Goal: Task Accomplishment & Management: Complete application form

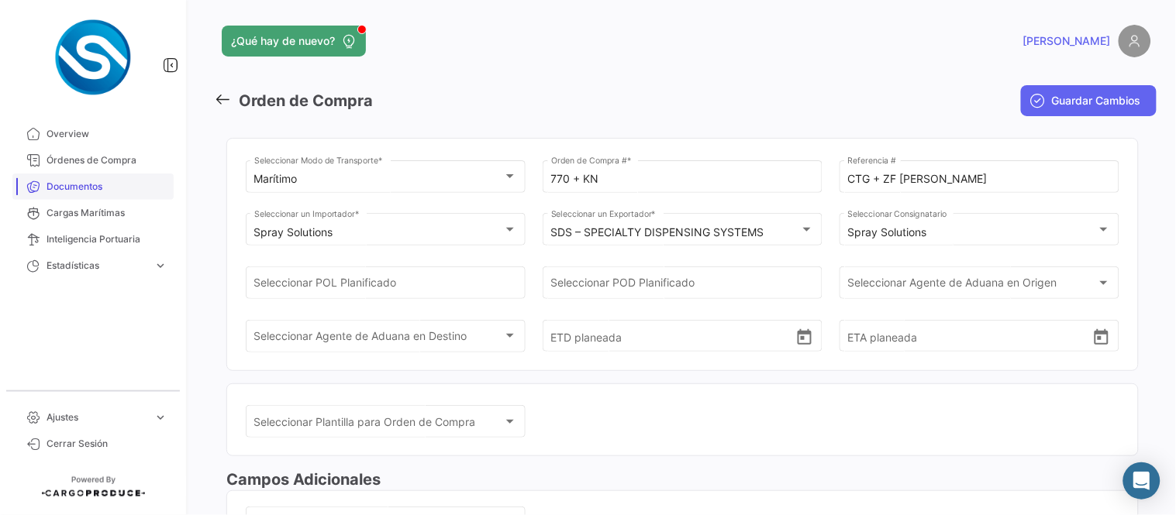
scroll to position [663, 0]
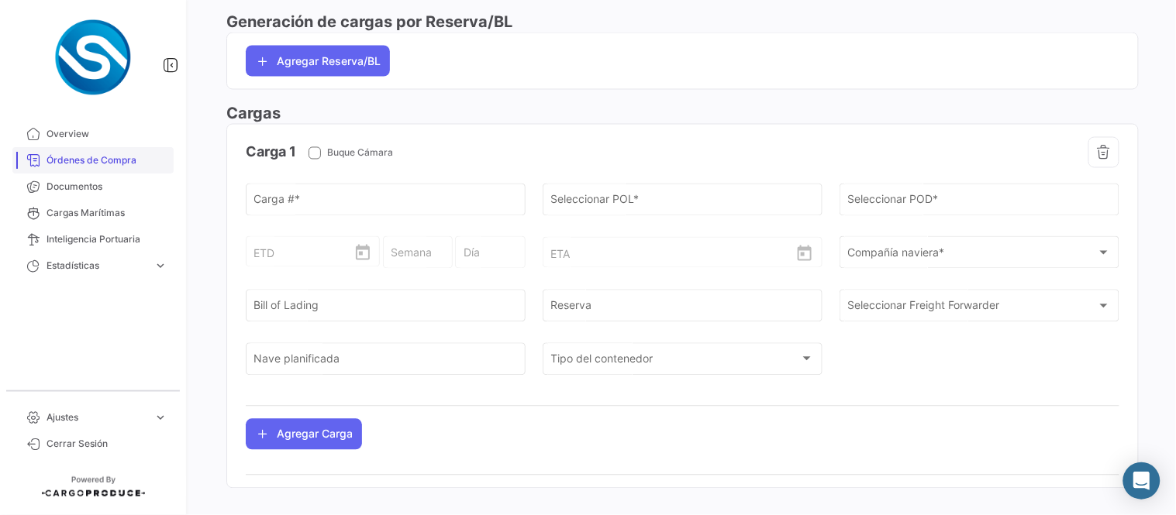
click at [97, 147] on link "Órdenes de Compra" at bounding box center [92, 160] width 161 height 26
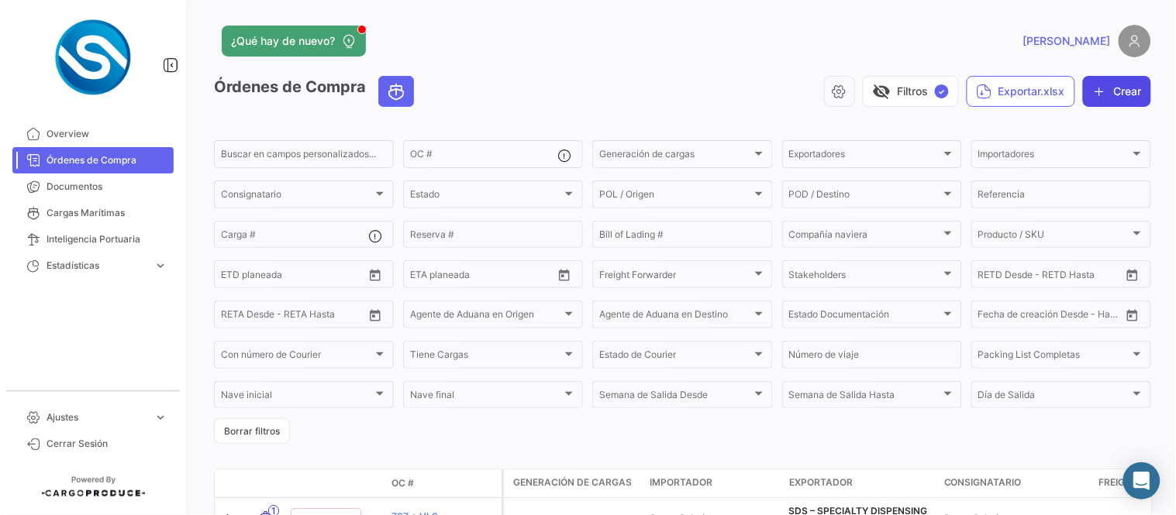
click at [1107, 91] on button "Crear" at bounding box center [1117, 91] width 68 height 31
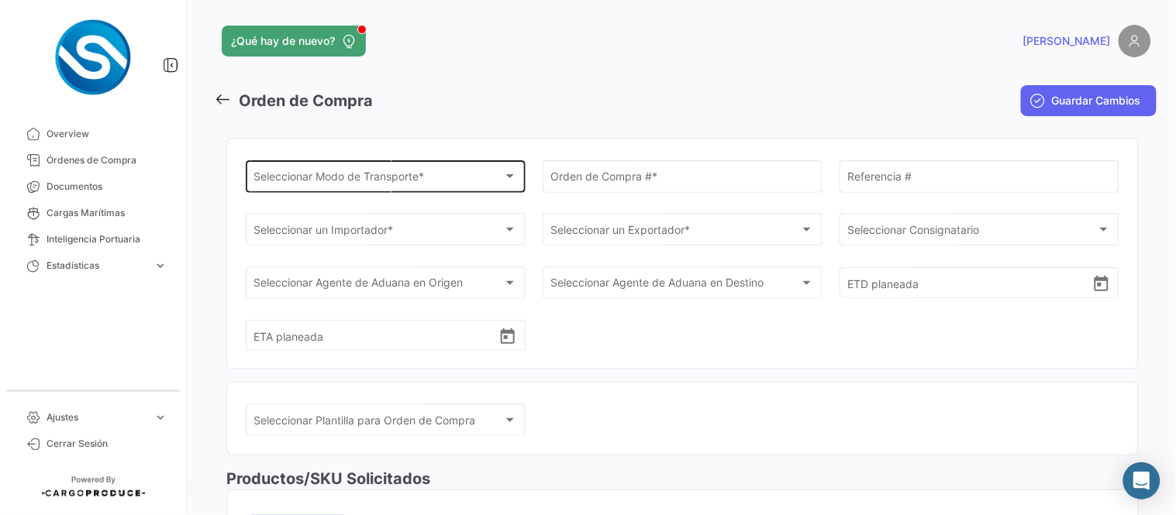
click at [436, 179] on div "Seleccionar Modo de Transporte *" at bounding box center [379, 179] width 250 height 13
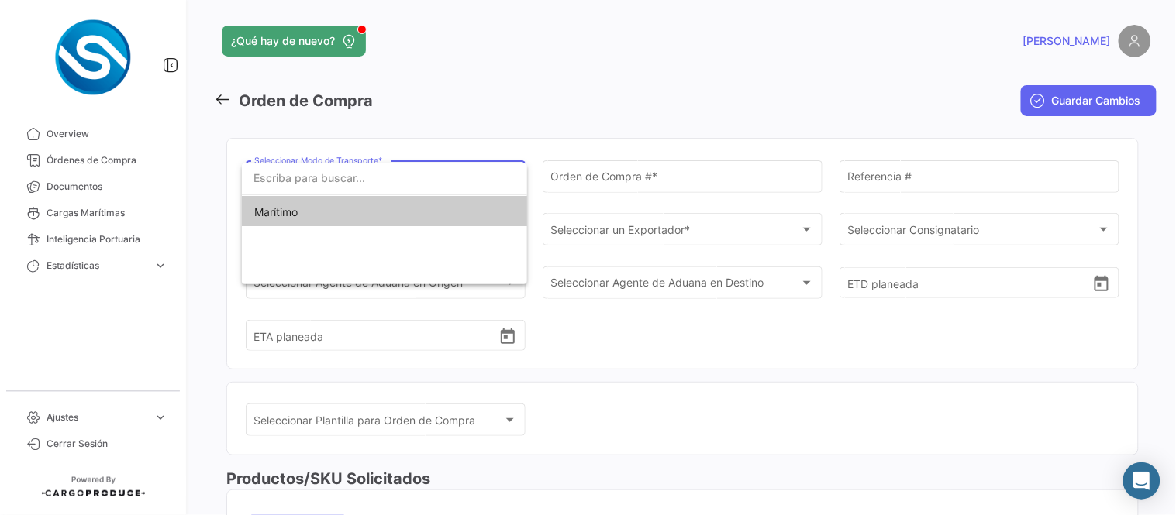
click at [355, 210] on span "Marítimo" at bounding box center [384, 212] width 260 height 33
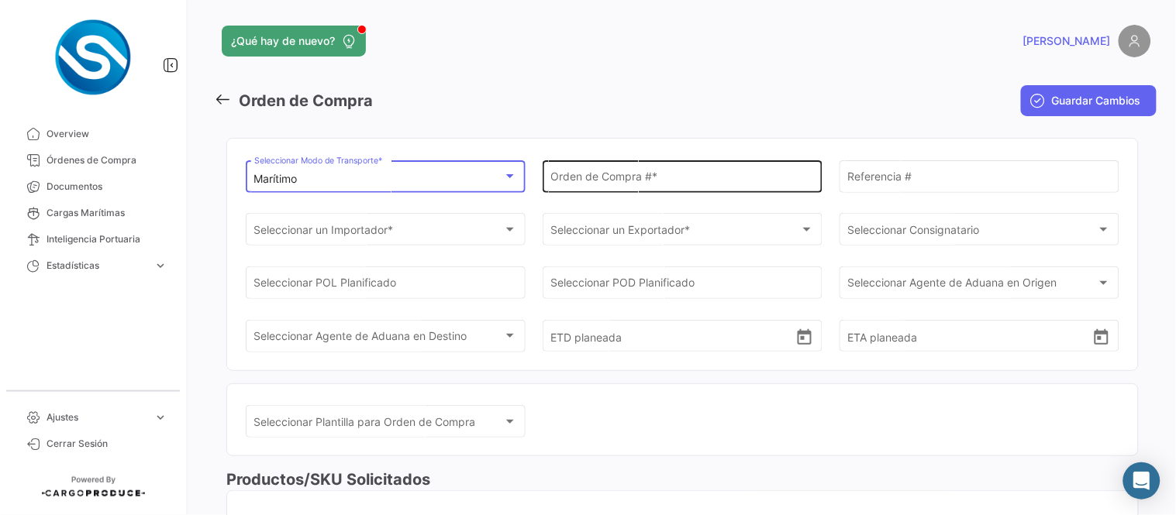
click at [675, 173] on input "Orden de Compra # *" at bounding box center [683, 179] width 264 height 13
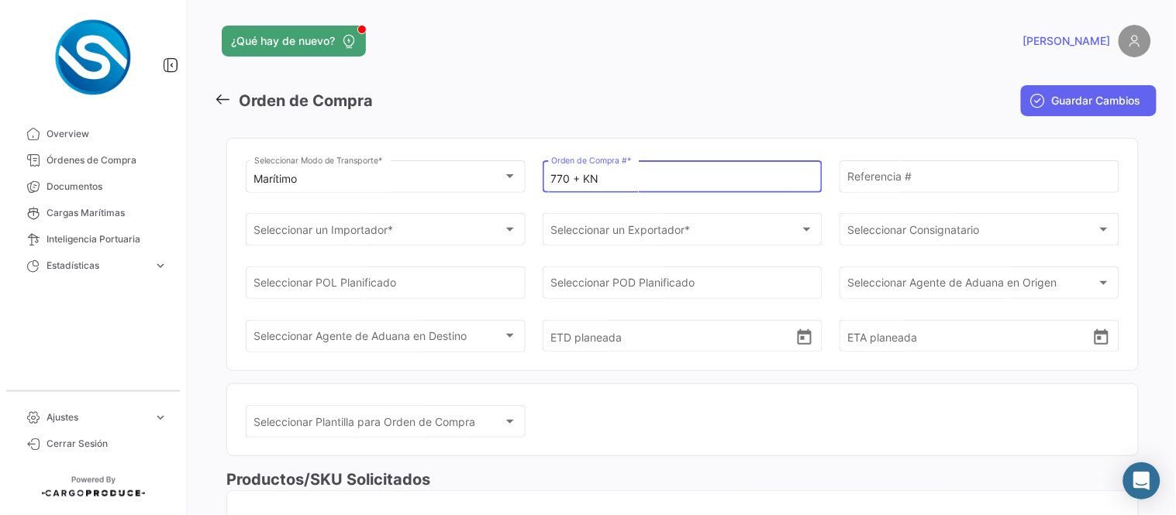
type input "770 + KN"
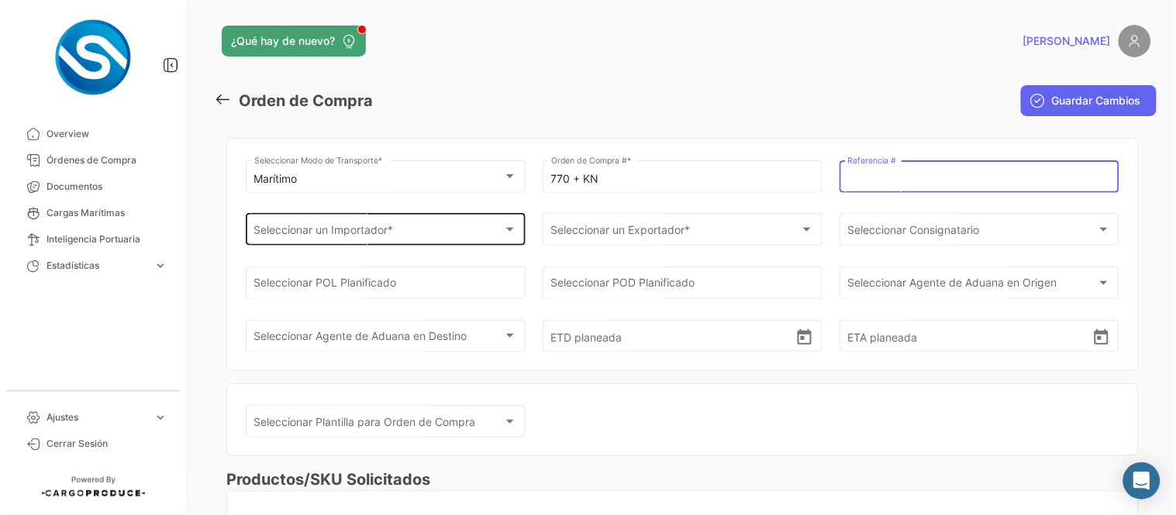
paste input "CTG + ZF [PERSON_NAME]"
type input "CTG + ZF [PERSON_NAME]"
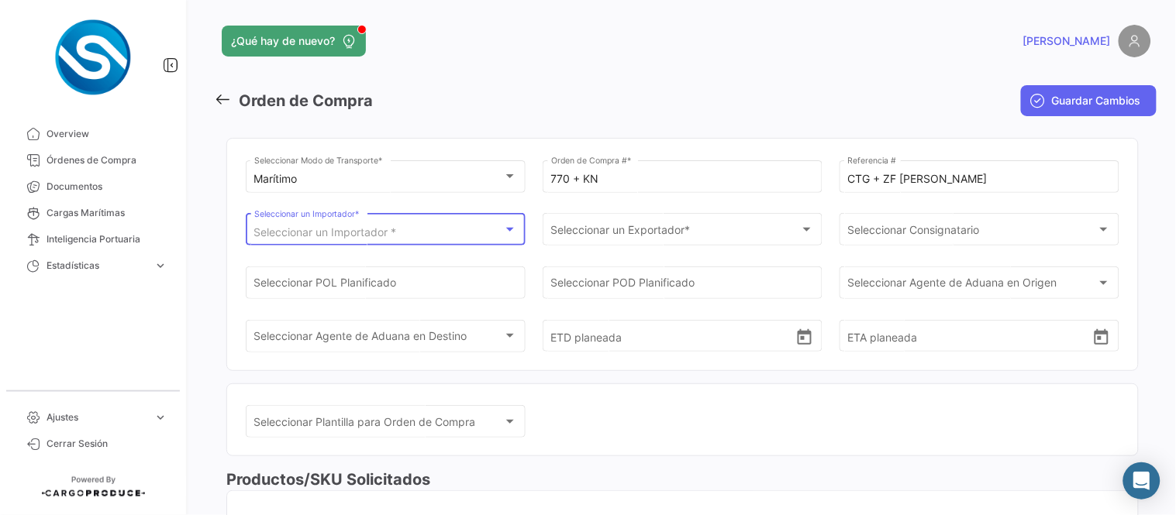
click at [394, 228] on span "Seleccionar un Importador *" at bounding box center [325, 232] width 143 height 13
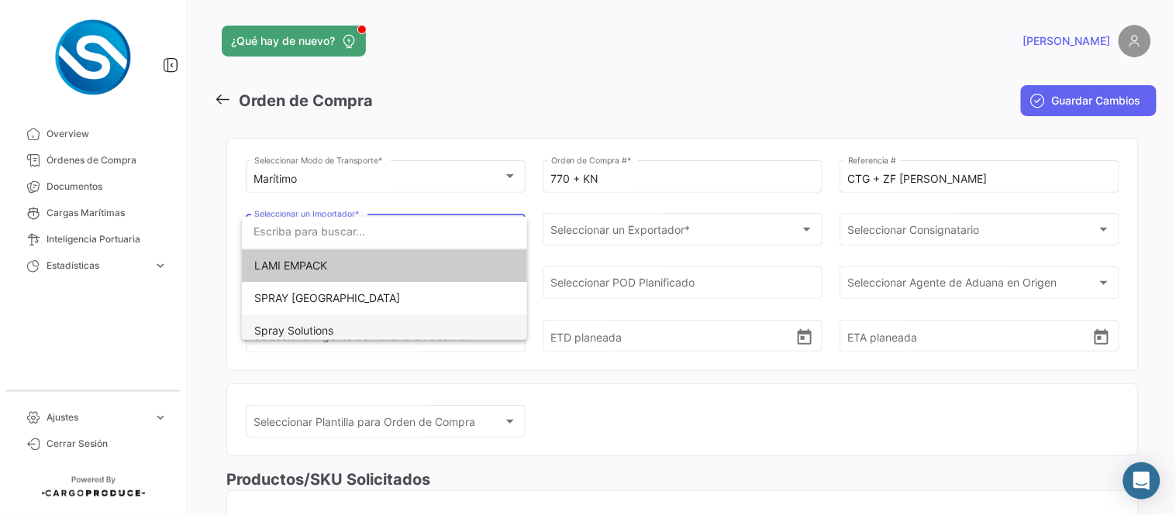
click at [307, 321] on span "Spray Solutions" at bounding box center [384, 331] width 260 height 33
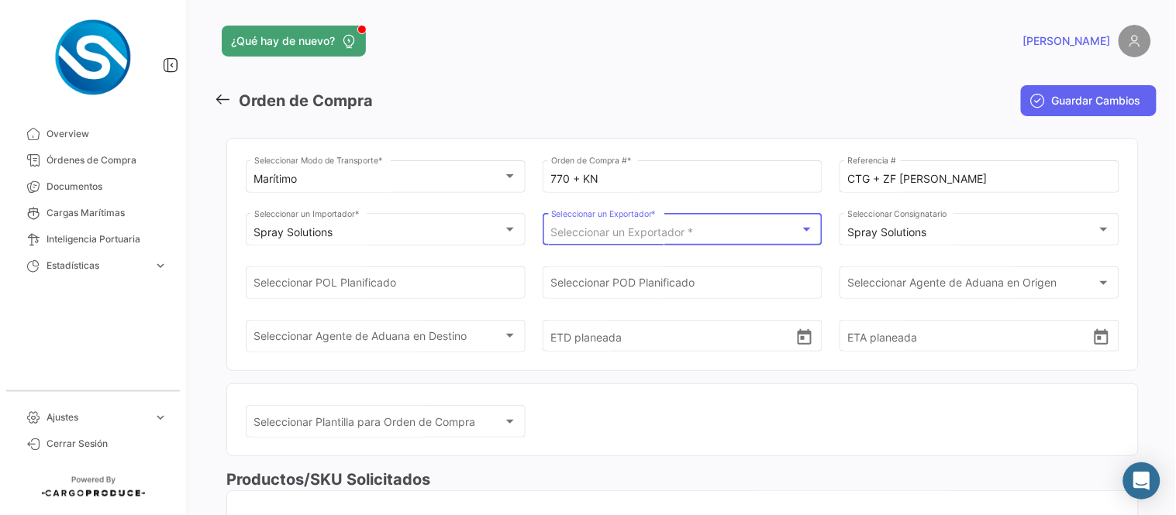
click at [641, 227] on span "Seleccionar un Exportador *" at bounding box center [622, 232] width 143 height 13
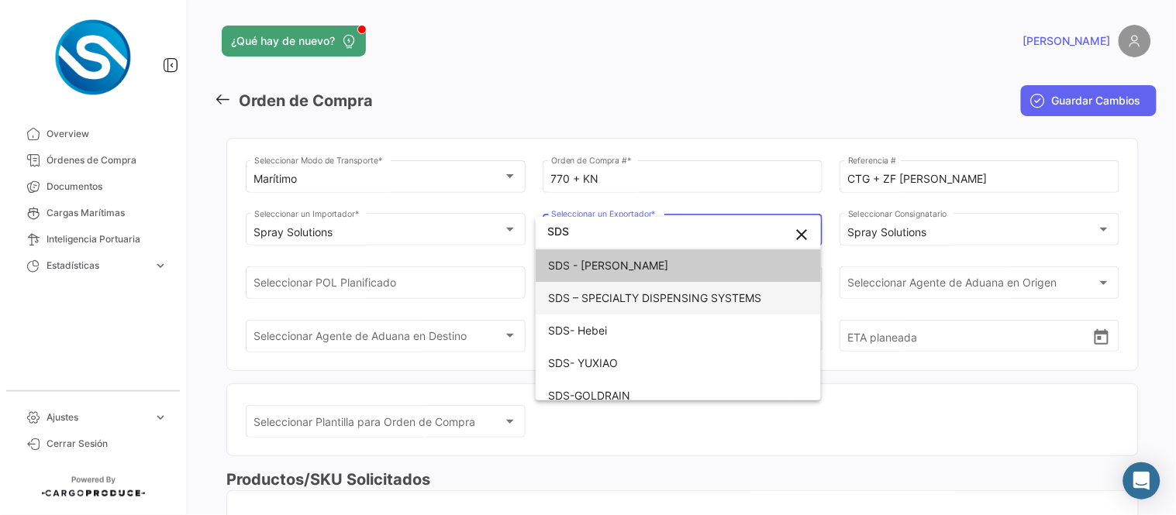
type input "SDS"
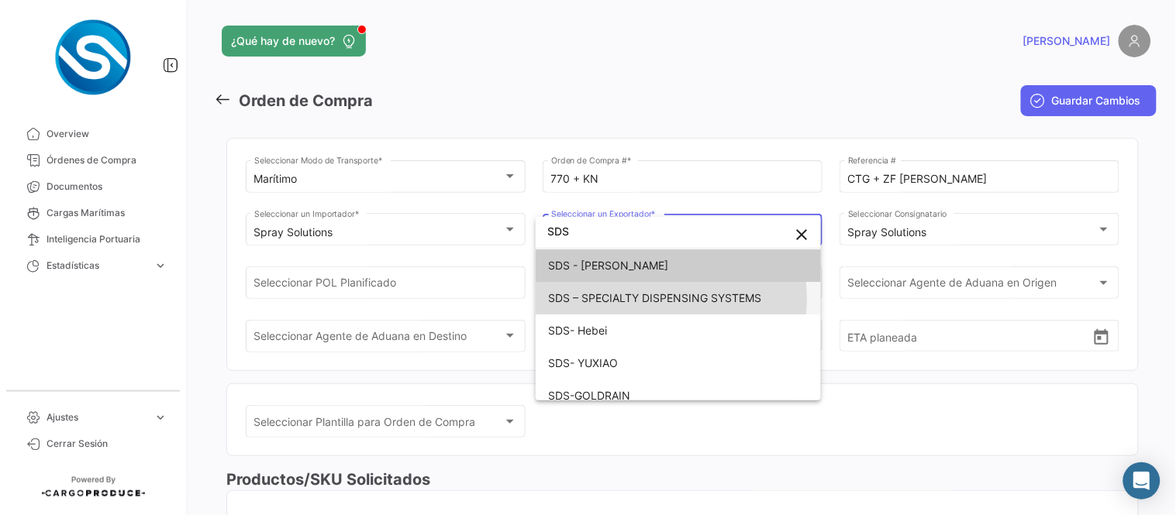
click at [647, 298] on span "SDS – SPECIALTY DISPENSING SYSTEMS" at bounding box center [654, 297] width 213 height 13
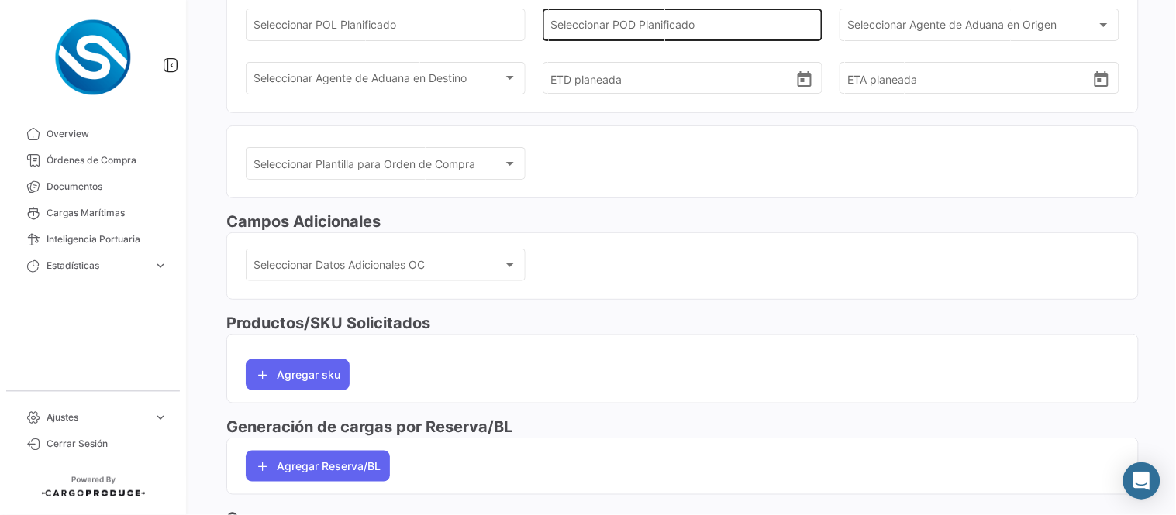
scroll to position [405, 0]
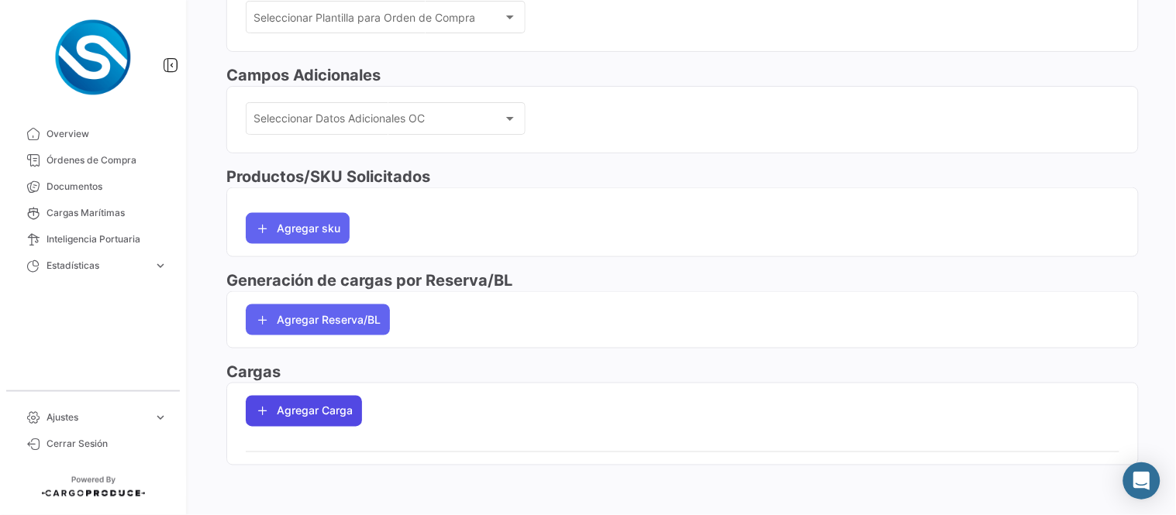
click at [279, 413] on button "Agregar Carga" at bounding box center [304, 411] width 116 height 31
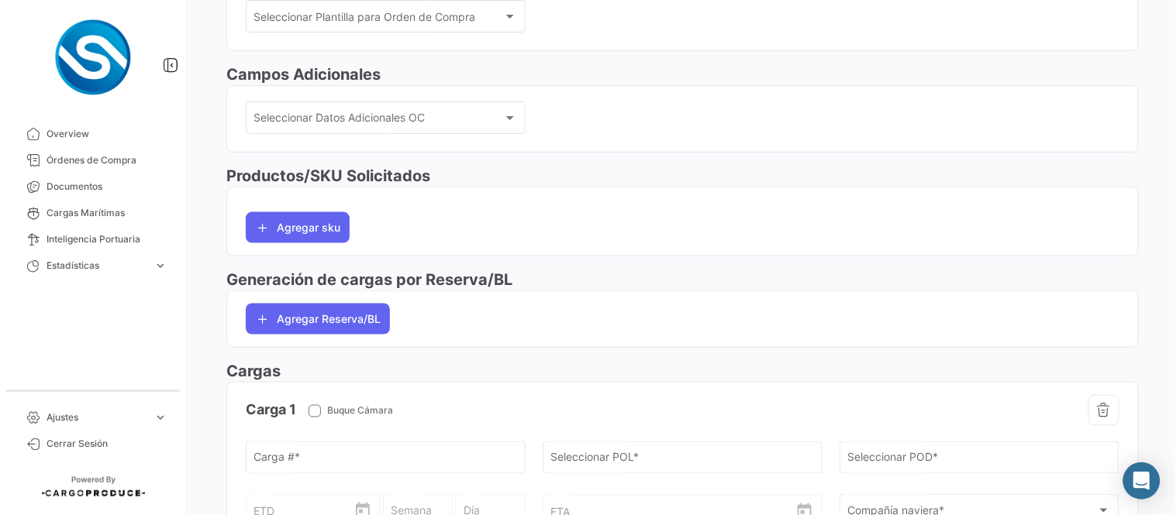
scroll to position [663, 0]
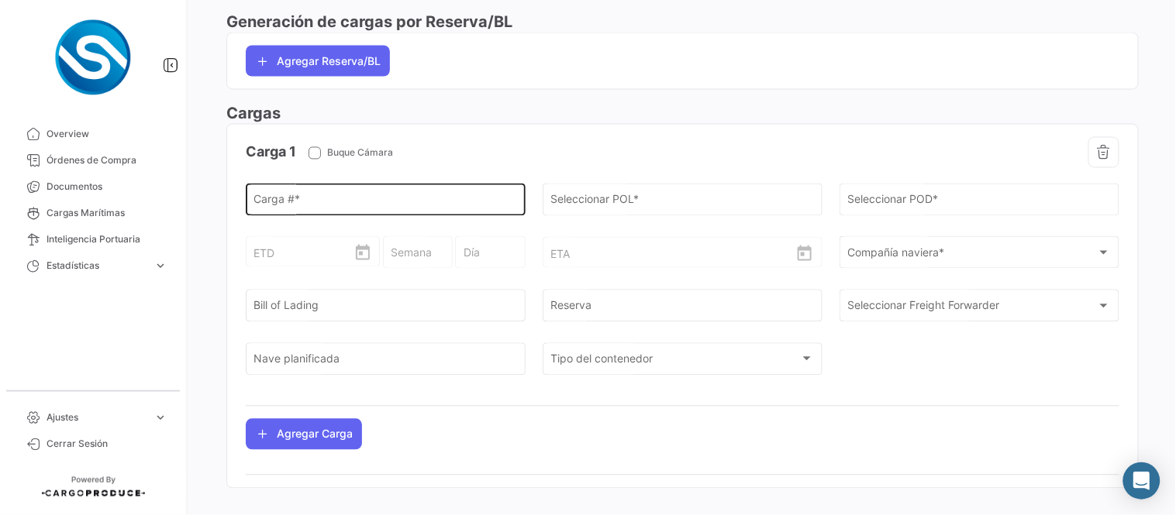
click at [316, 197] on input "Carga # *" at bounding box center [386, 202] width 264 height 13
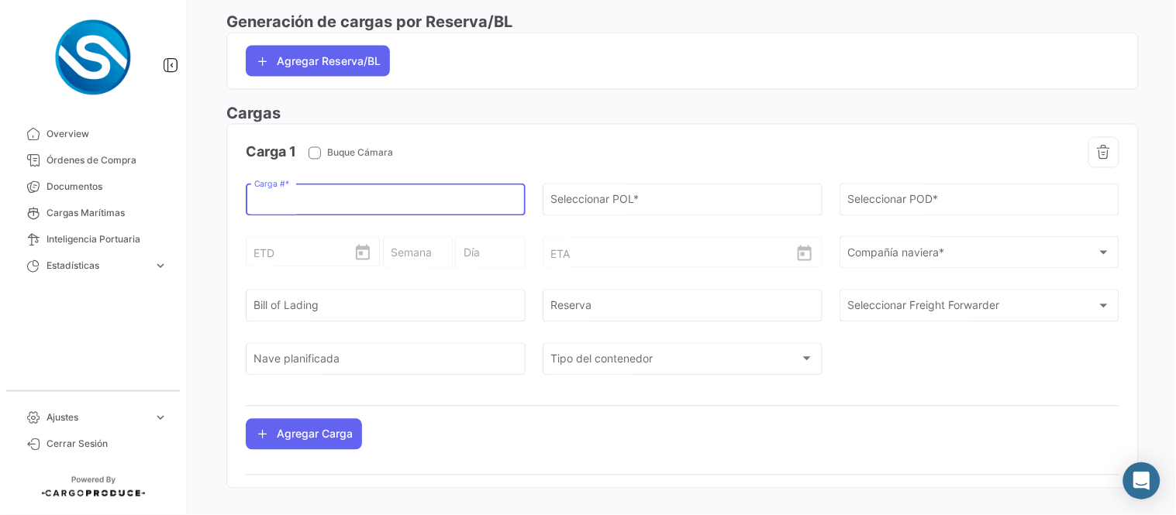
paste input "MRKU5688190"
type input "MRKU5688190"
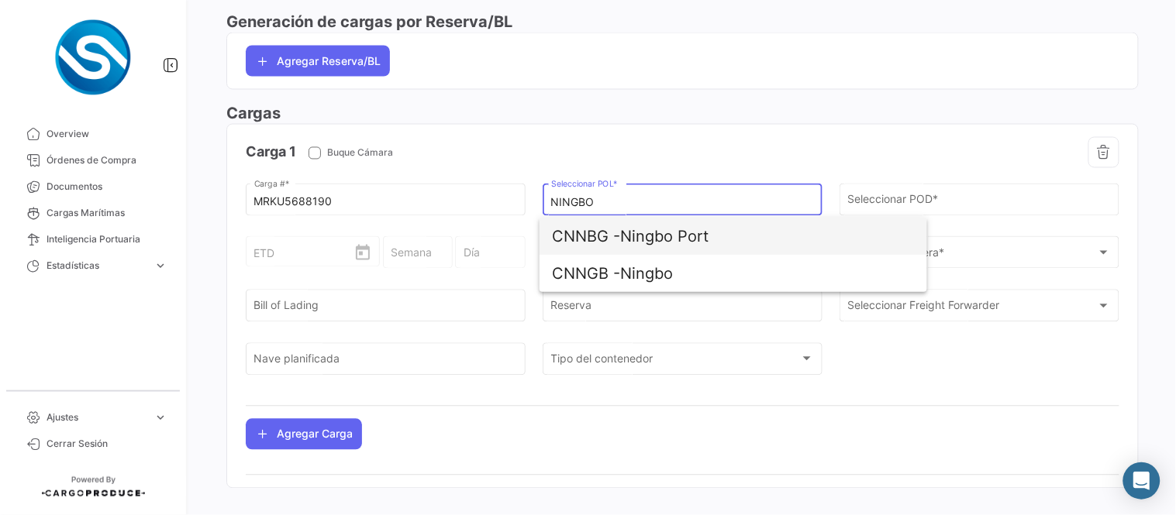
click at [662, 238] on span "CNNBG - Ningbo Port" at bounding box center [733, 236] width 363 height 37
type input "Ningbo Port"
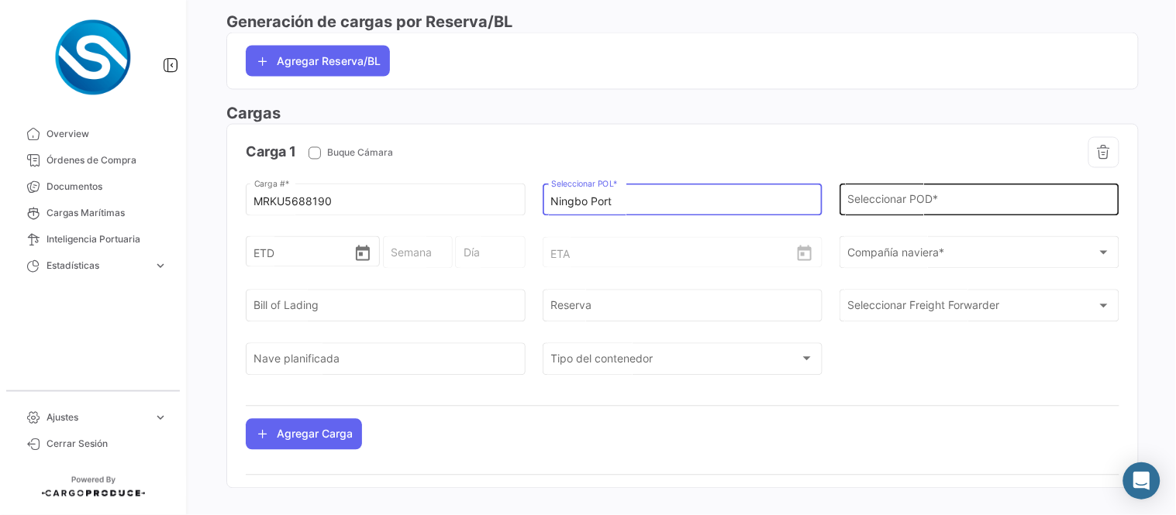
click at [866, 208] on input "Seleccionar POD *" at bounding box center [980, 202] width 264 height 13
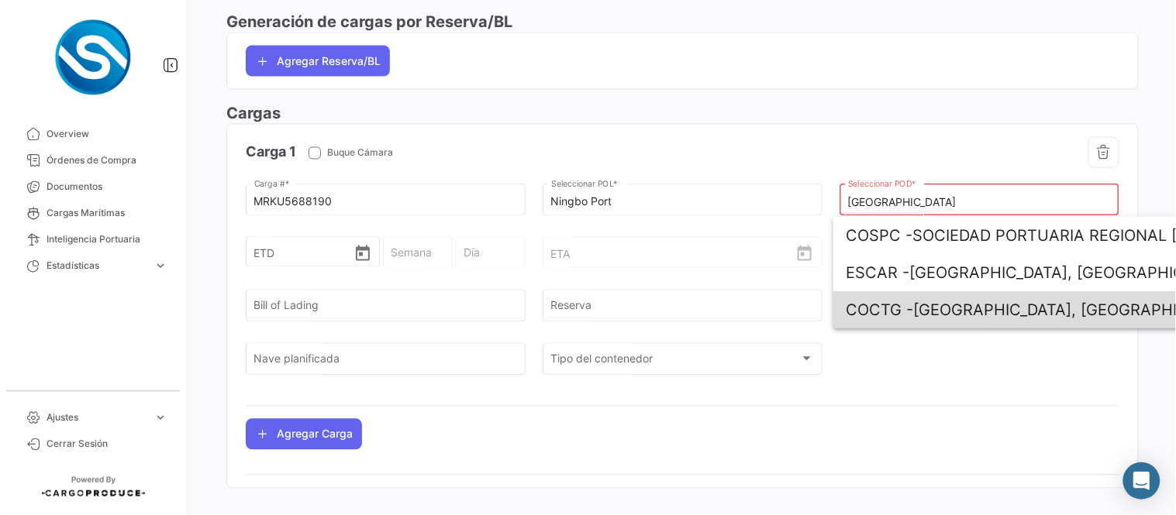
click at [894, 308] on span "COCTG -" at bounding box center [879, 310] width 67 height 19
type input "[GEOGRAPHIC_DATA], [GEOGRAPHIC_DATA]"
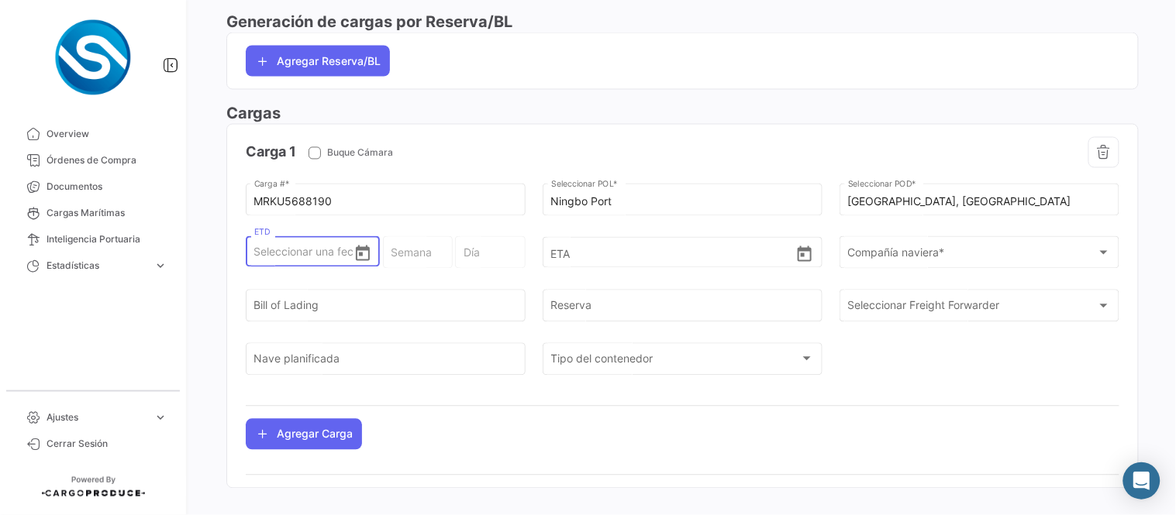
click at [364, 253] on icon "Open calendar" at bounding box center [362, 254] width 19 height 19
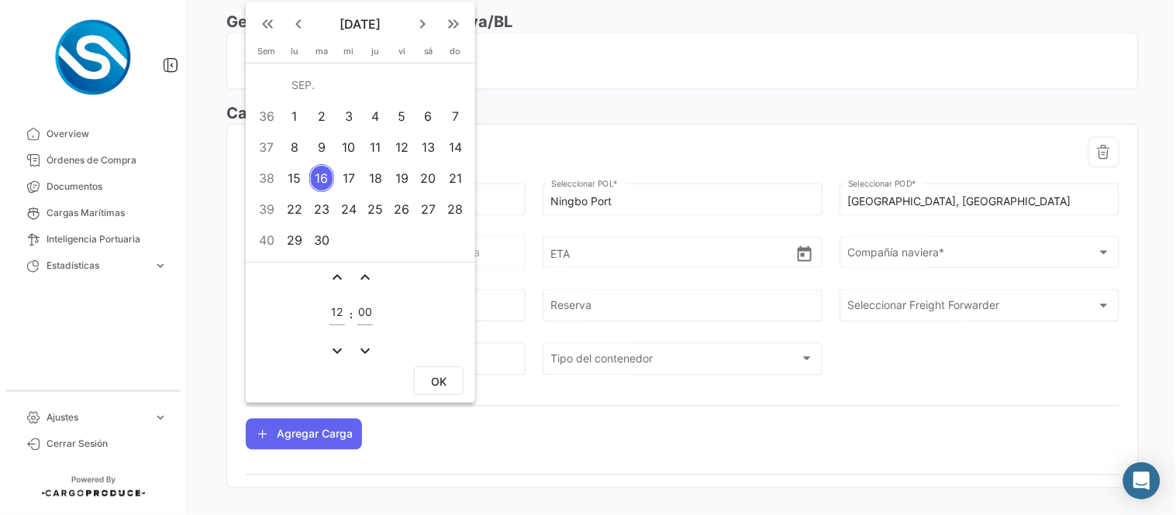
click at [291, 145] on div "8" at bounding box center [295, 147] width 24 height 28
click at [443, 388] on span "OK" at bounding box center [439, 381] width 16 height 13
type input "[DATE] 12:00"
type input "37 - 2025"
type input "Lunes"
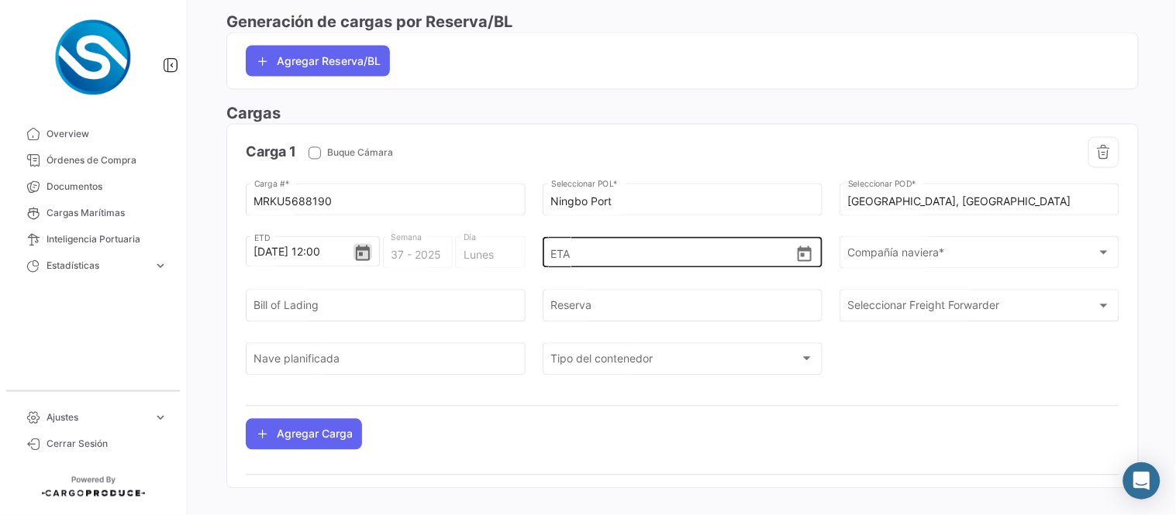
click at [803, 251] on icon "Open calendar" at bounding box center [805, 254] width 14 height 16
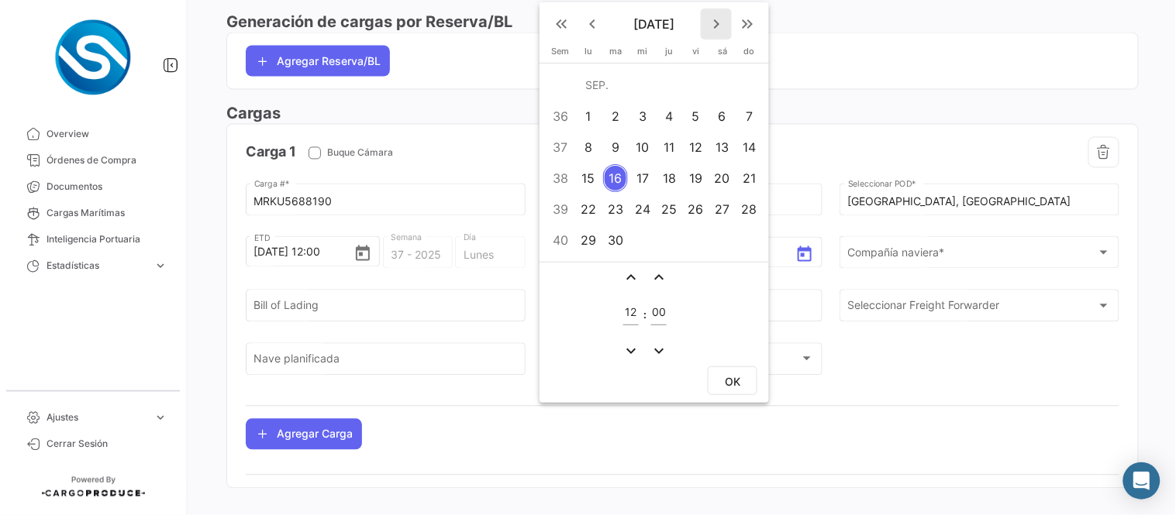
click at [708, 29] on mat-icon "keyboard_arrow_right" at bounding box center [716, 24] width 19 height 19
click at [677, 179] on div "16" at bounding box center [669, 178] width 24 height 28
click at [745, 377] on button "OK" at bounding box center [733, 381] width 50 height 29
type input "[DATE] 12:00"
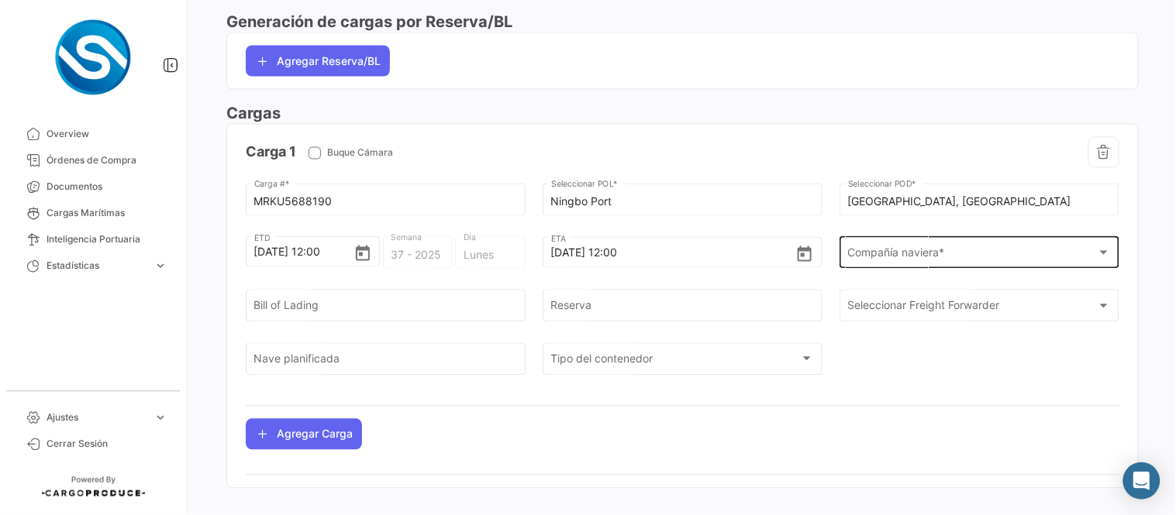
click at [871, 265] on div "Compañía naviera * Compañía naviera *" at bounding box center [980, 252] width 264 height 36
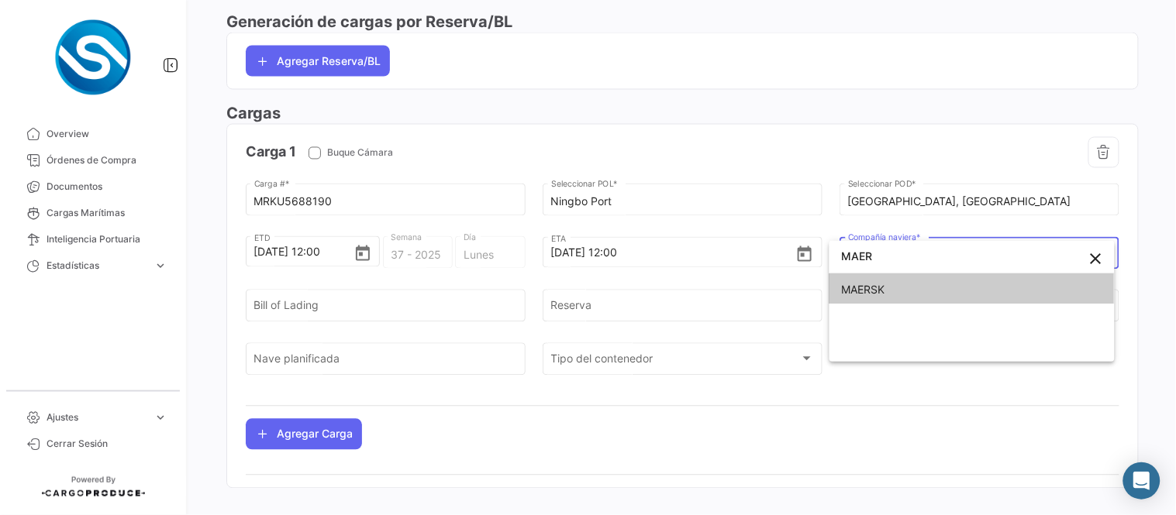
type input "MAER"
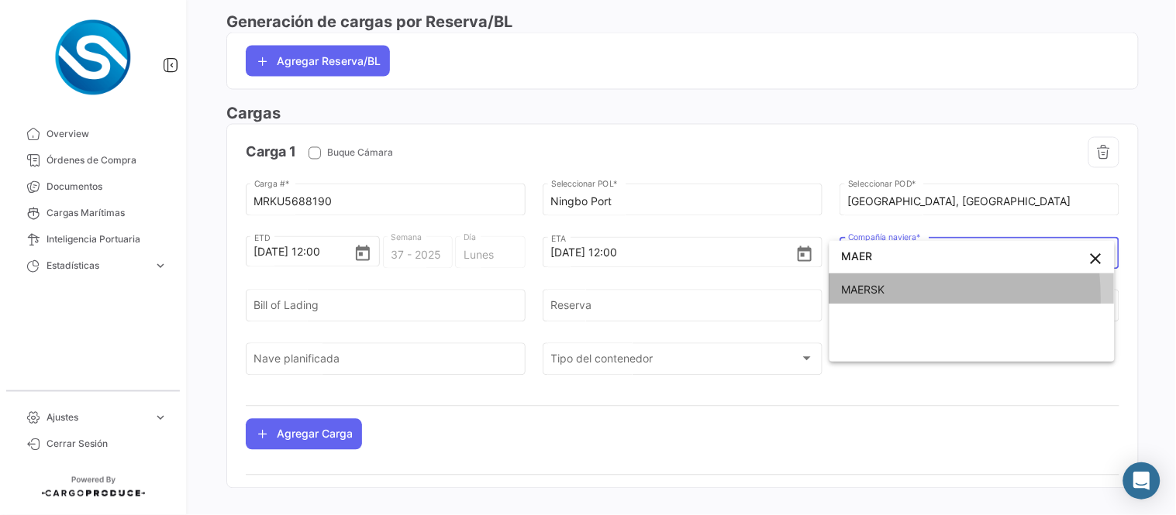
click at [858, 298] on span "MAERSK" at bounding box center [972, 290] width 260 height 33
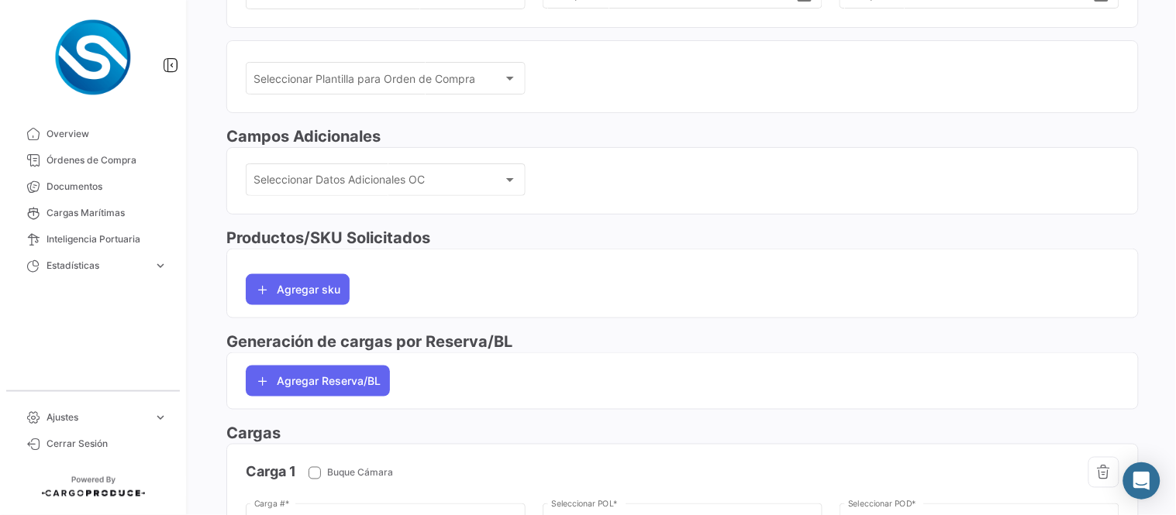
scroll to position [0, 0]
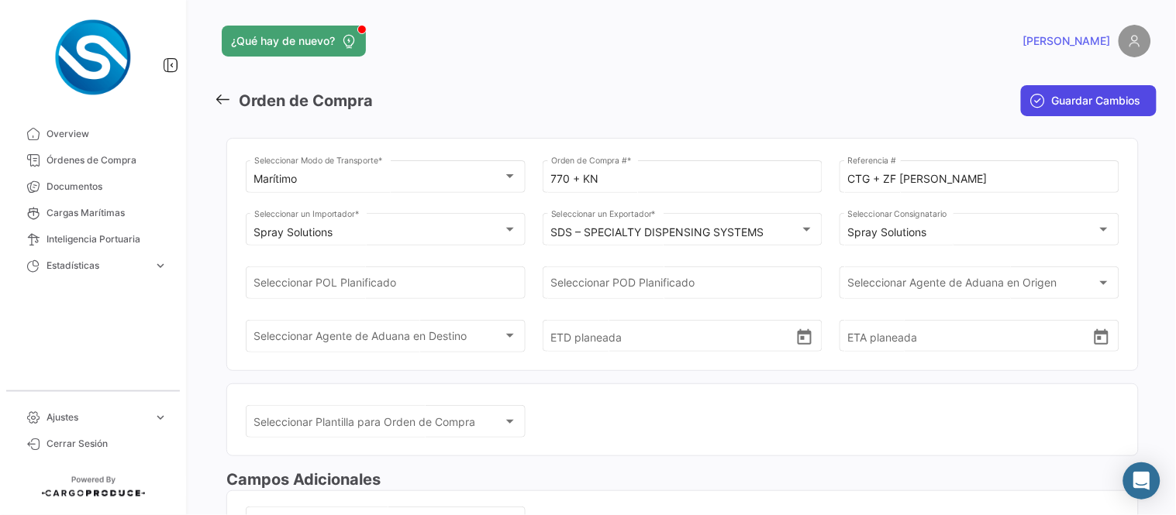
click at [1052, 96] on span "Guardar Cambios" at bounding box center [1096, 101] width 89 height 16
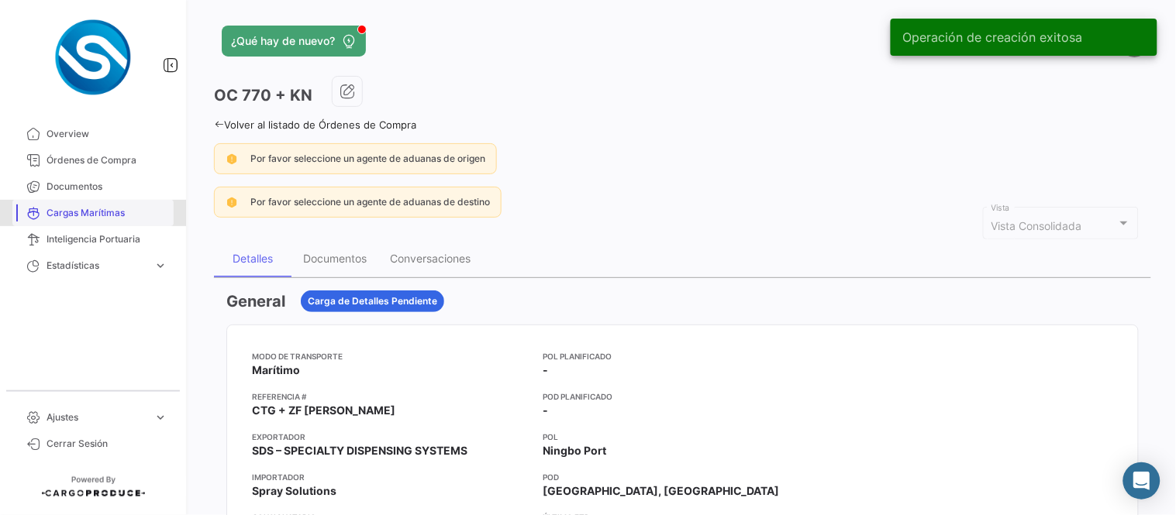
click at [87, 209] on span "Cargas Marítimas" at bounding box center [107, 213] width 121 height 14
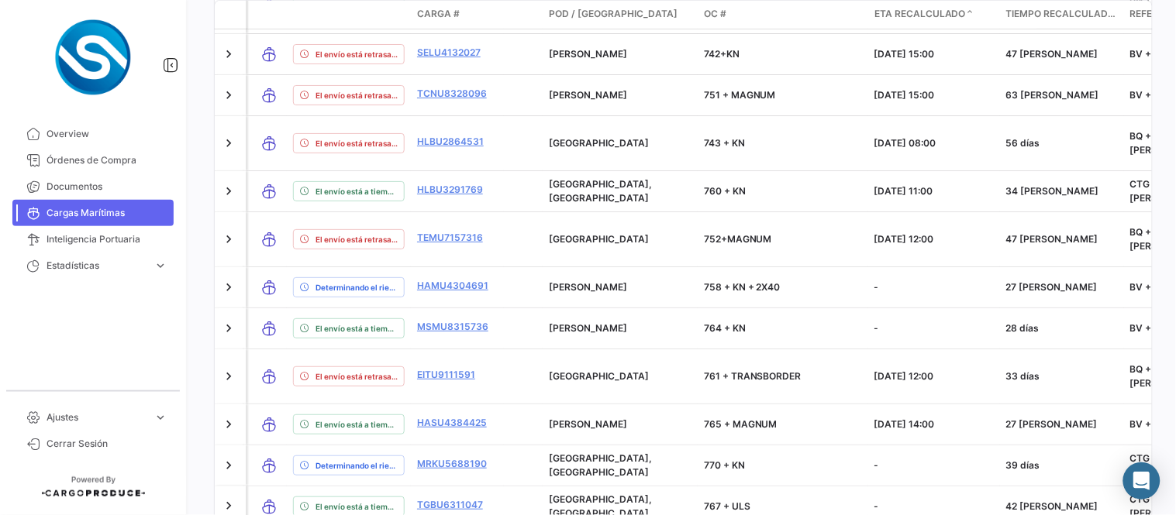
scroll to position [498, 0]
